Goal: Obtain resource: Obtain resource

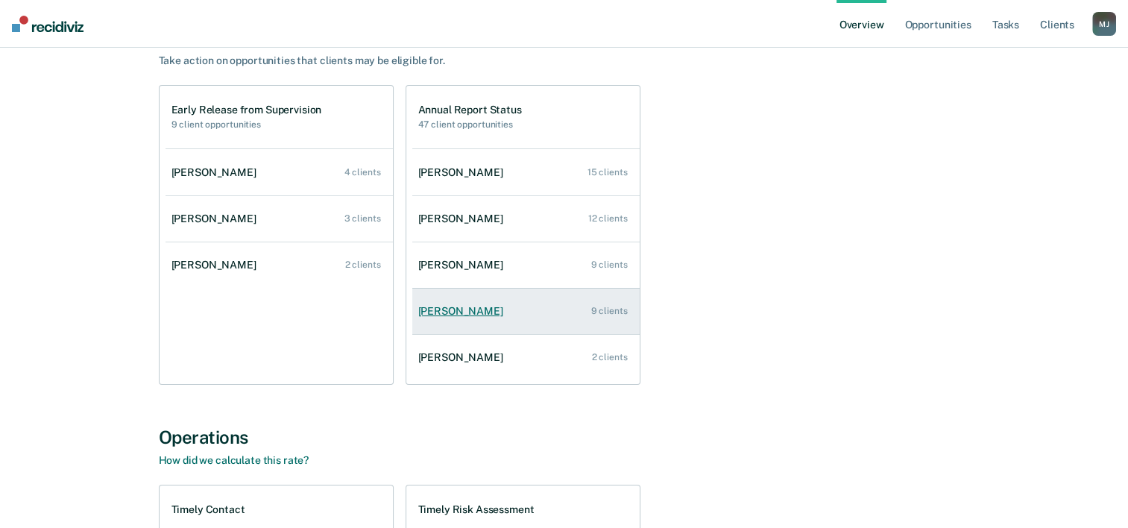
scroll to position [149, 0]
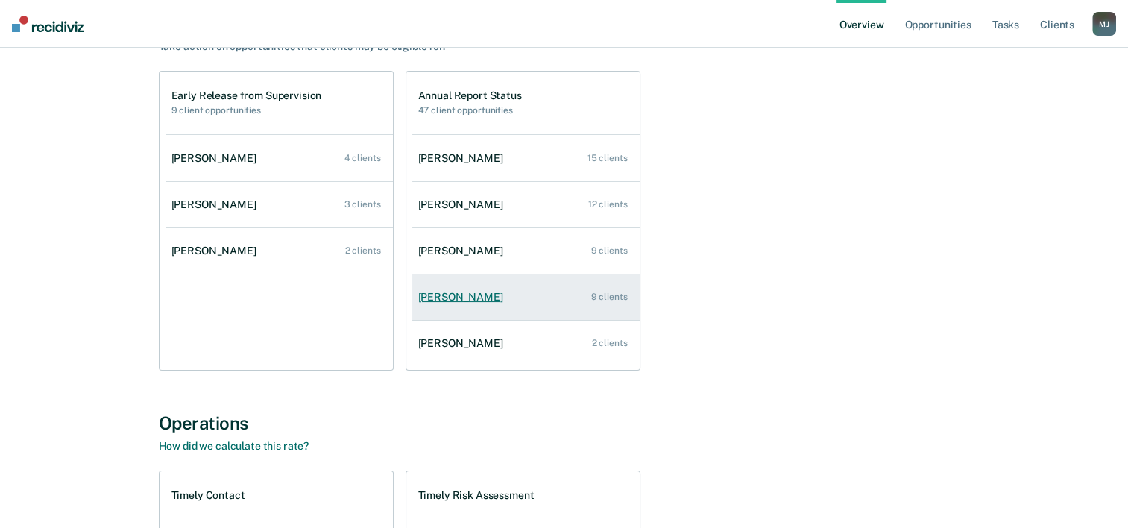
click at [457, 300] on div "[PERSON_NAME]" at bounding box center [463, 297] width 91 height 13
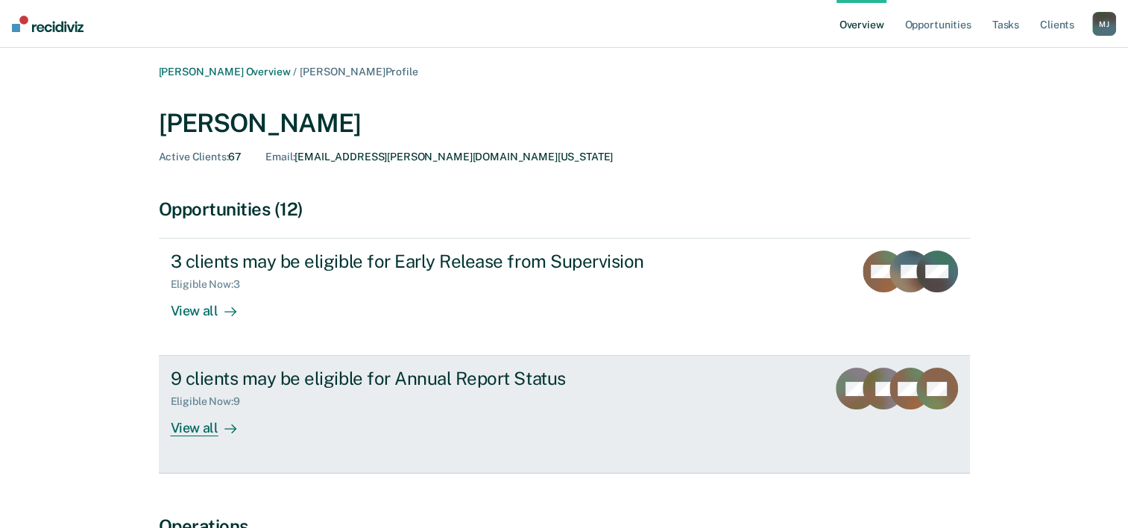
click at [338, 376] on div "9 clients may be eligible for Annual Report Status" at bounding box center [432, 378] width 523 height 22
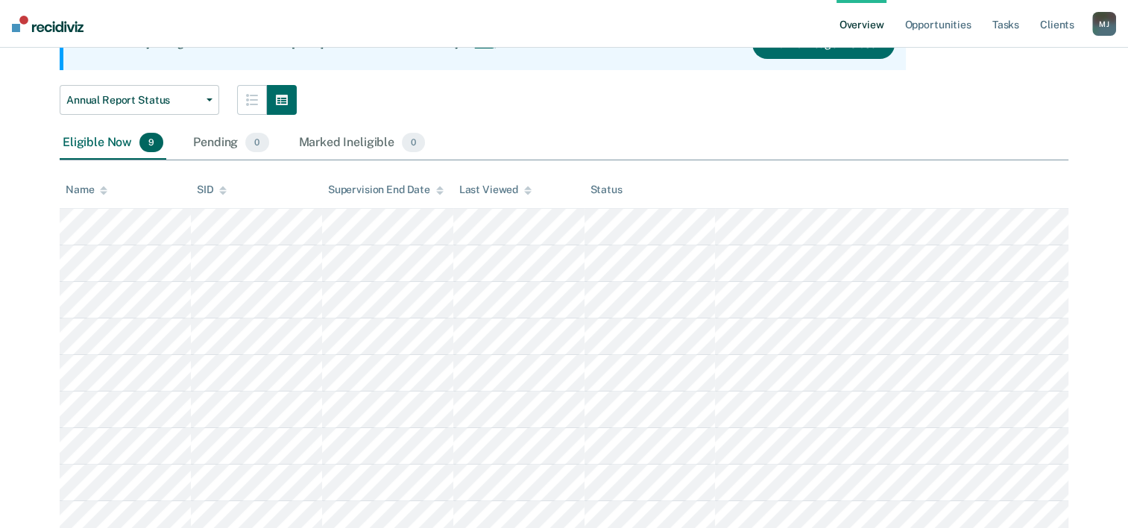
scroll to position [224, 0]
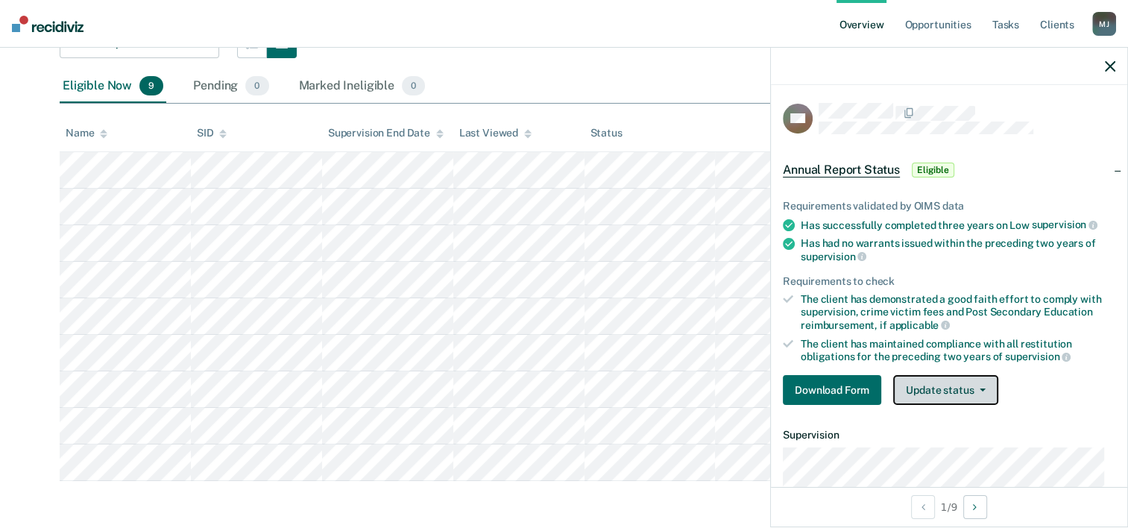
click at [945, 386] on button "Update status" at bounding box center [945, 390] width 105 height 30
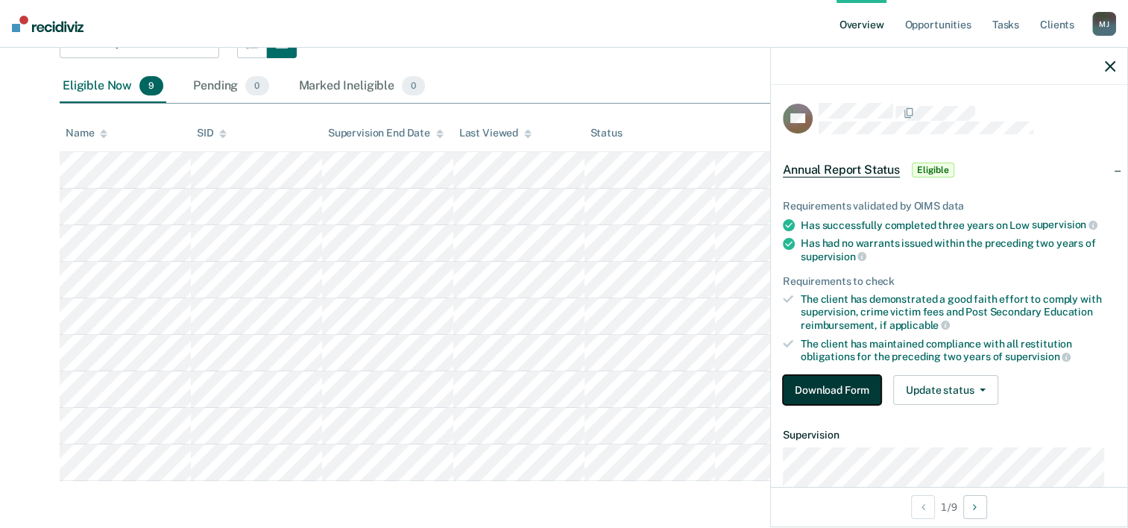
click at [856, 388] on button "Download Form" at bounding box center [832, 390] width 98 height 30
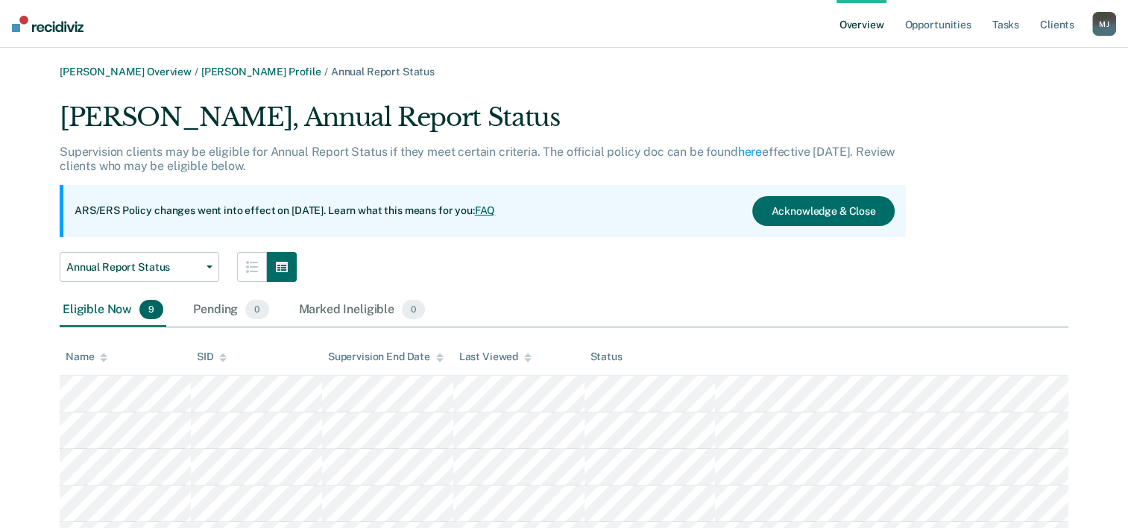
scroll to position [224, 0]
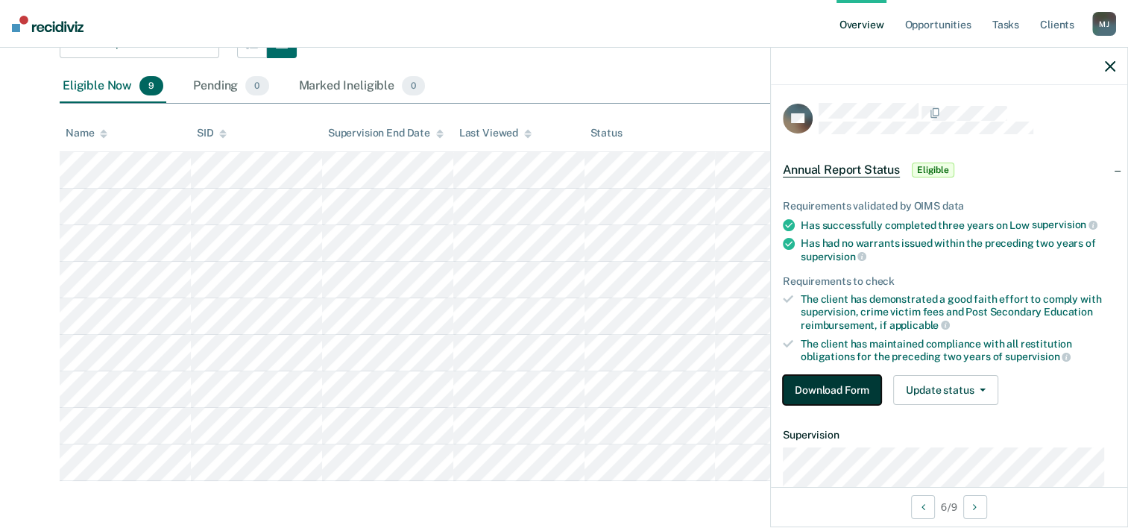
click at [821, 382] on button "Download Form" at bounding box center [832, 390] width 98 height 30
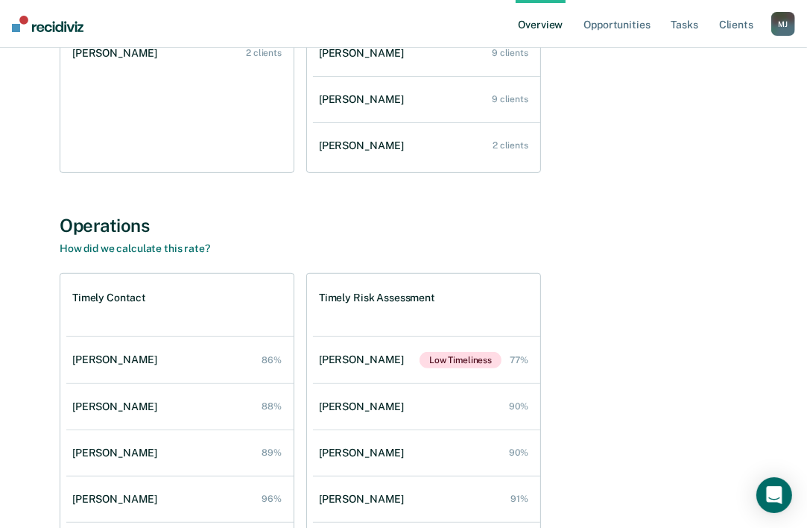
scroll to position [447, 0]
